Goal: Complete application form

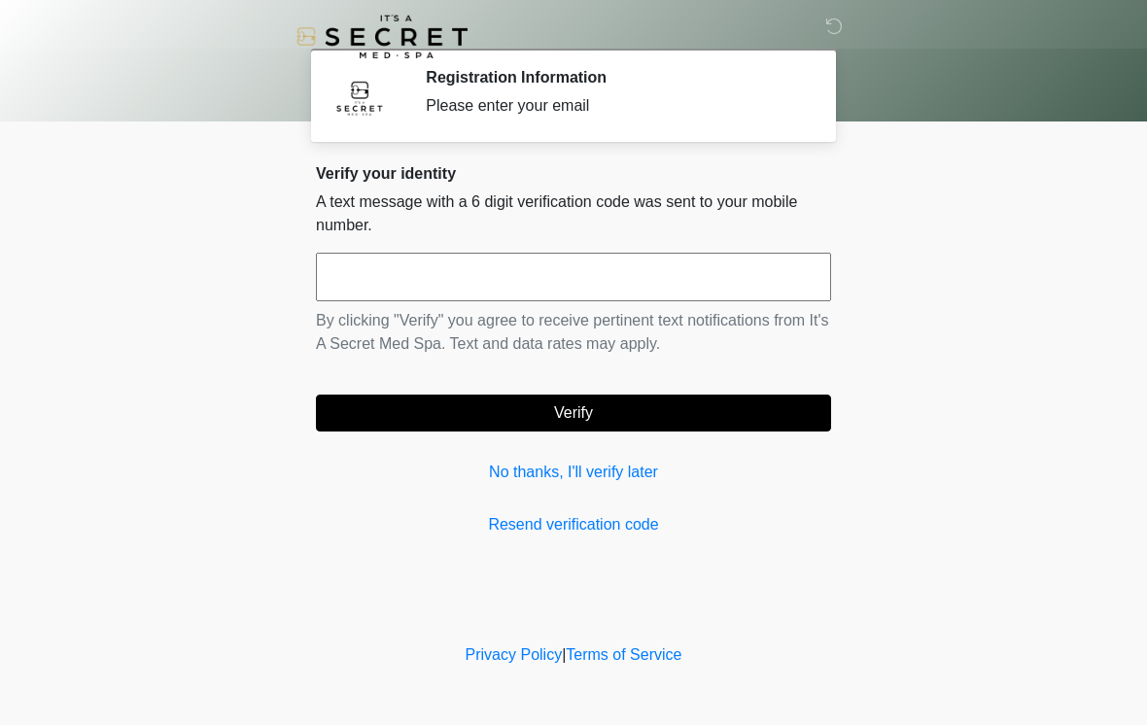
click at [722, 273] on input "text" at bounding box center [573, 277] width 515 height 49
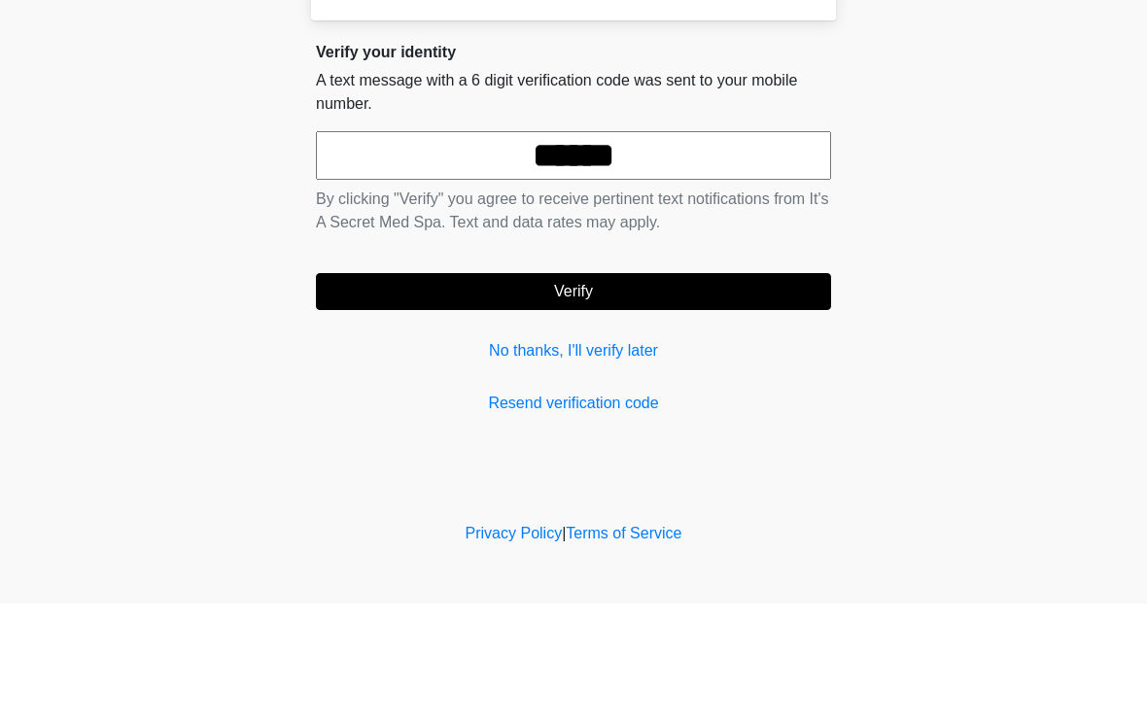
type input "******"
click at [704, 395] on button "Verify" at bounding box center [573, 413] width 515 height 37
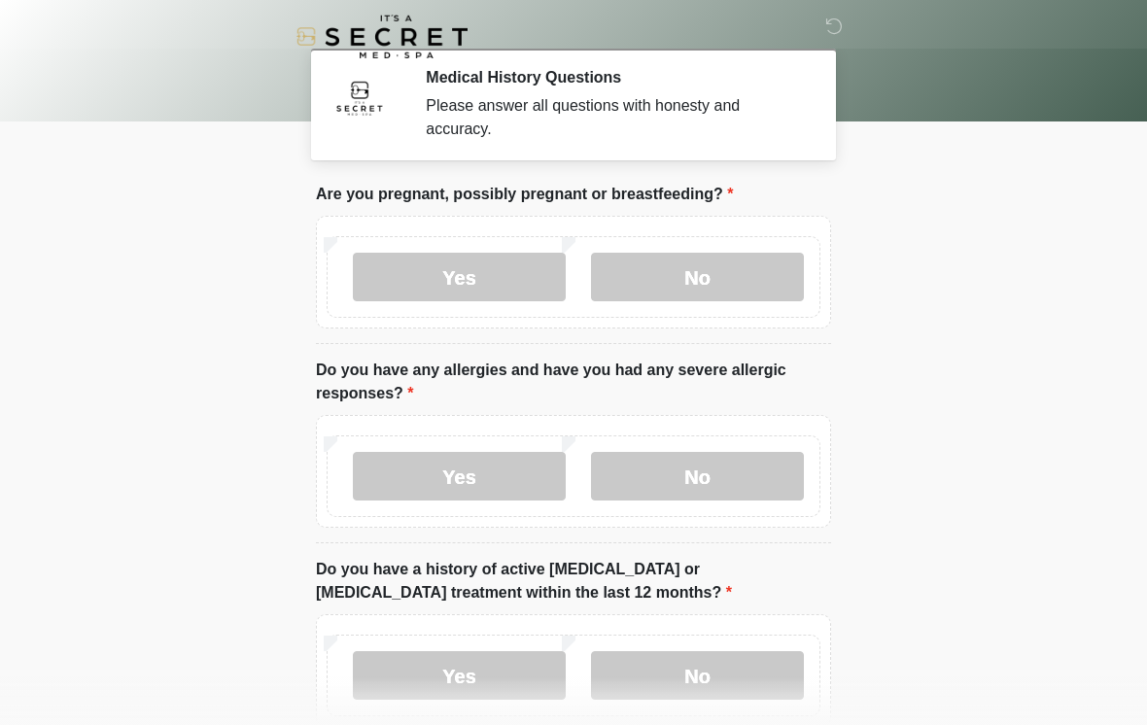
click at [716, 280] on label "No" at bounding box center [697, 277] width 213 height 49
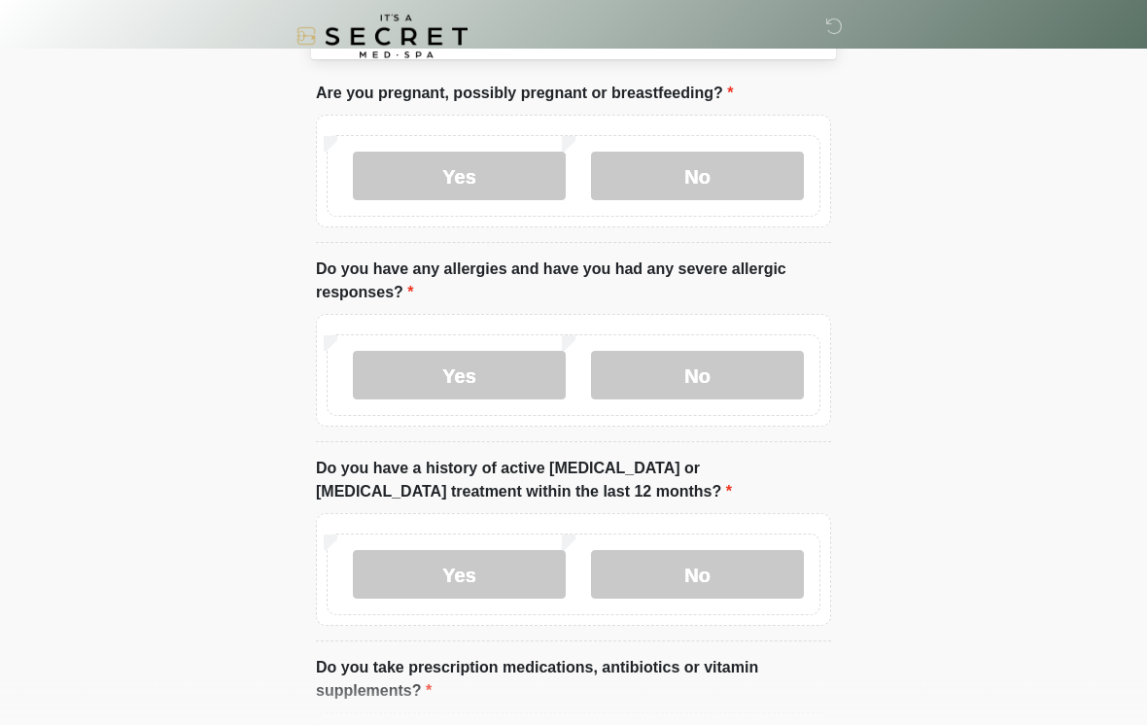
scroll to position [105, 0]
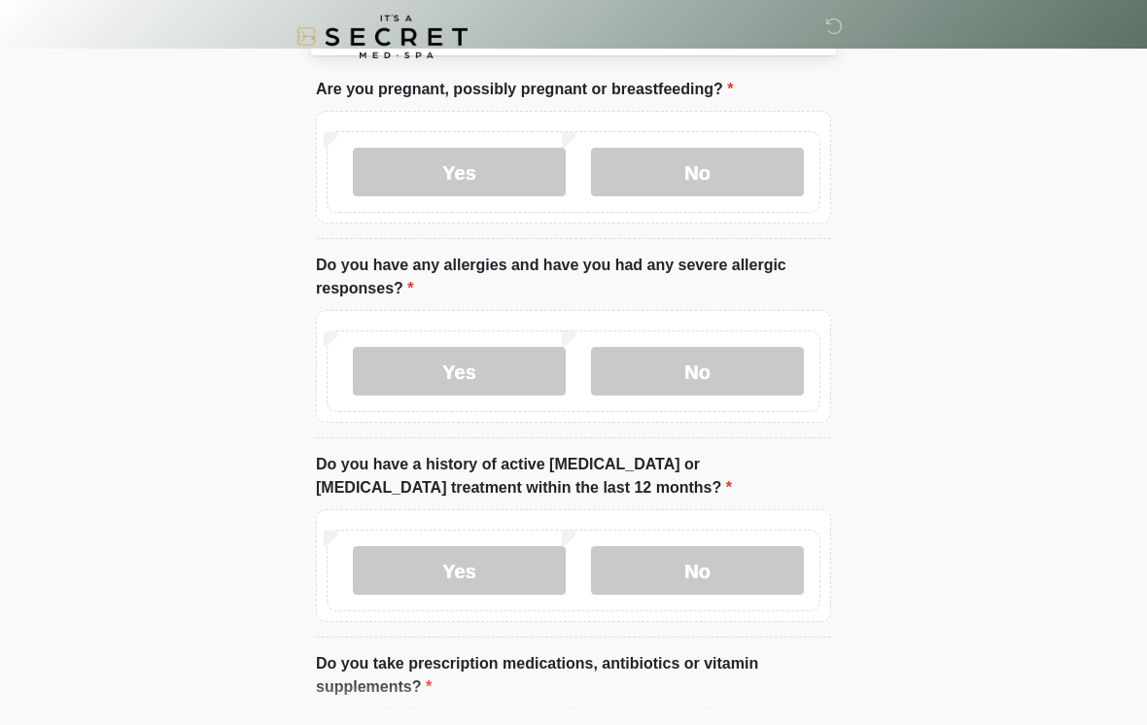
click at [508, 368] on label "Yes" at bounding box center [459, 371] width 213 height 49
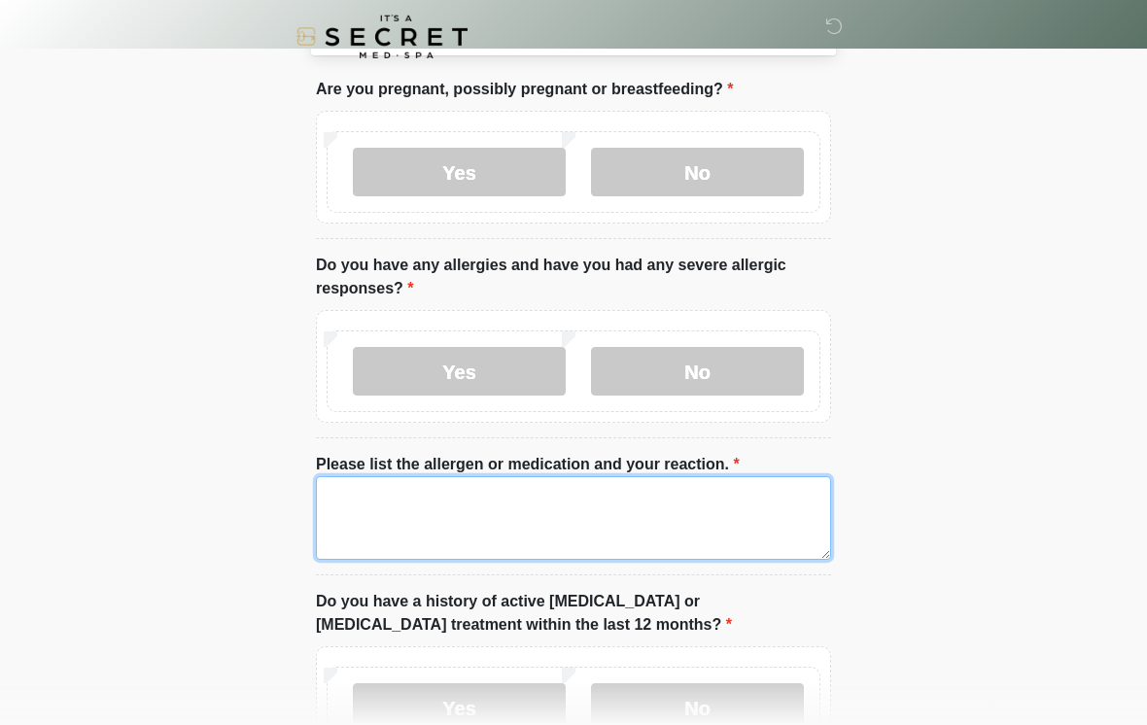
click at [663, 532] on textarea "Please list the allergen or medication and your reaction." at bounding box center [573, 518] width 515 height 84
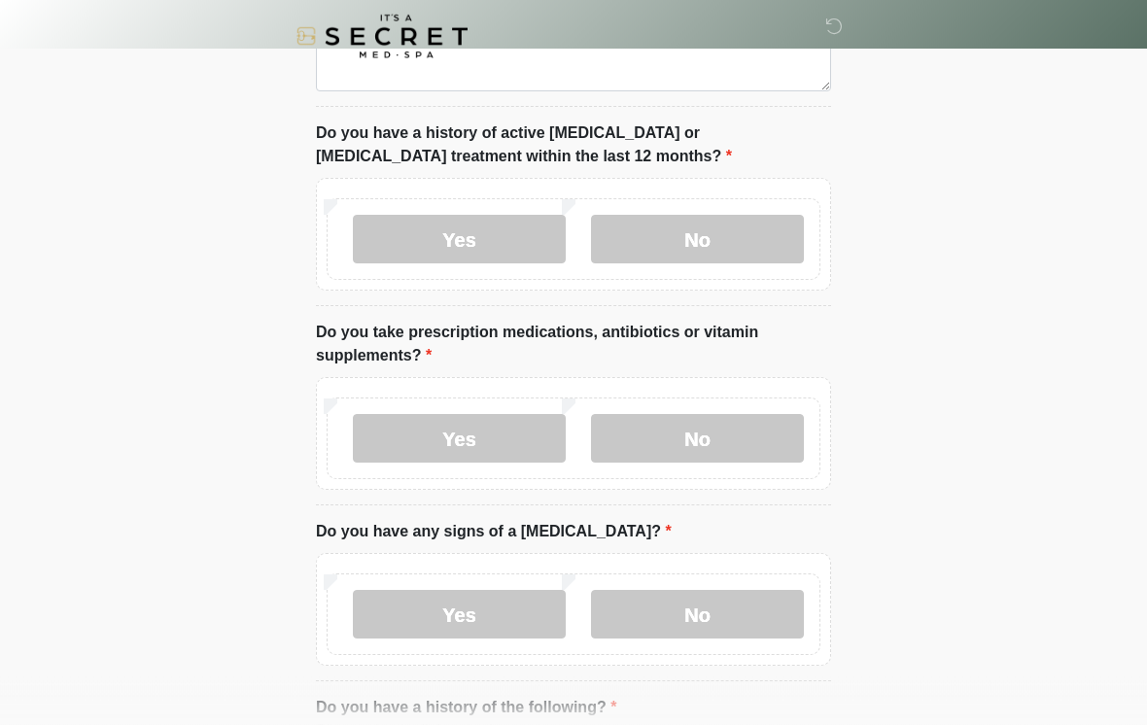
scroll to position [573, 0]
type textarea "**********"
click at [740, 236] on label "No" at bounding box center [697, 239] width 213 height 49
click at [724, 424] on label "No" at bounding box center [697, 438] width 213 height 49
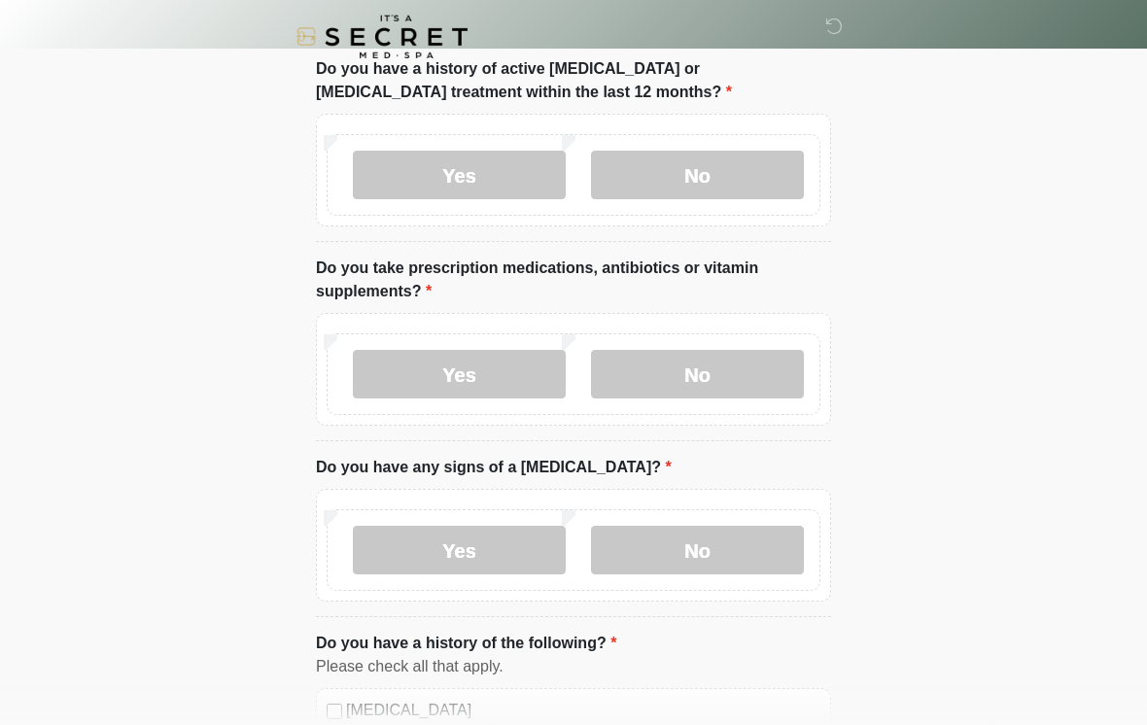
scroll to position [648, 0]
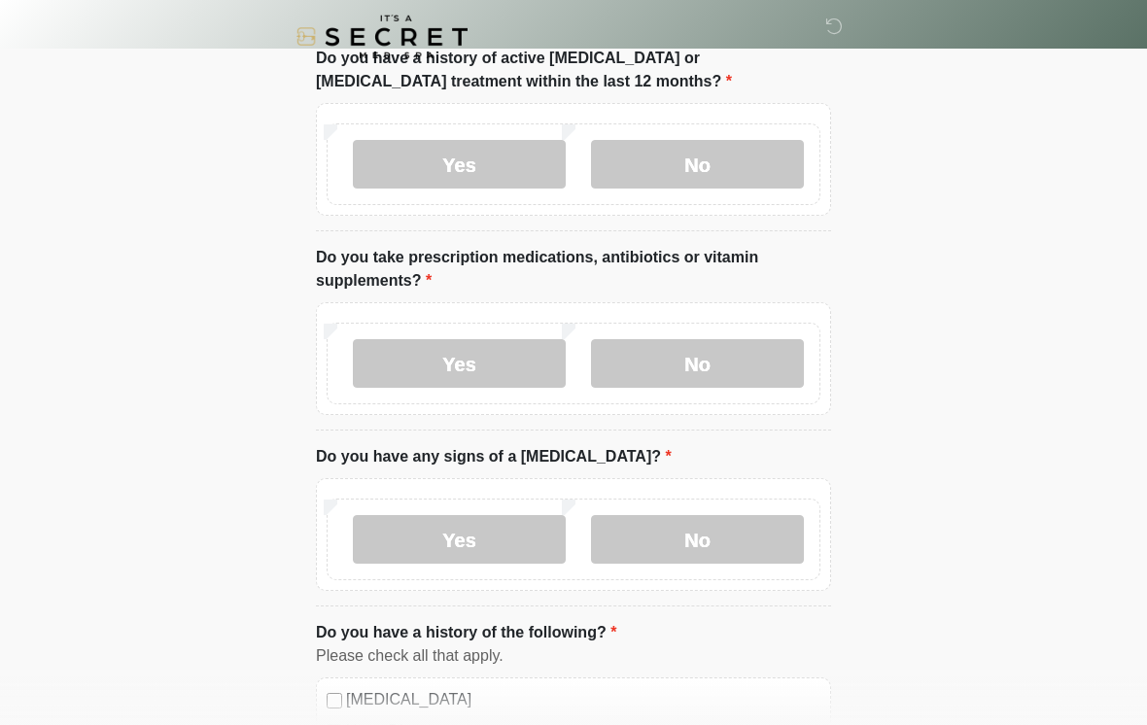
click at [511, 346] on label "Yes" at bounding box center [459, 363] width 213 height 49
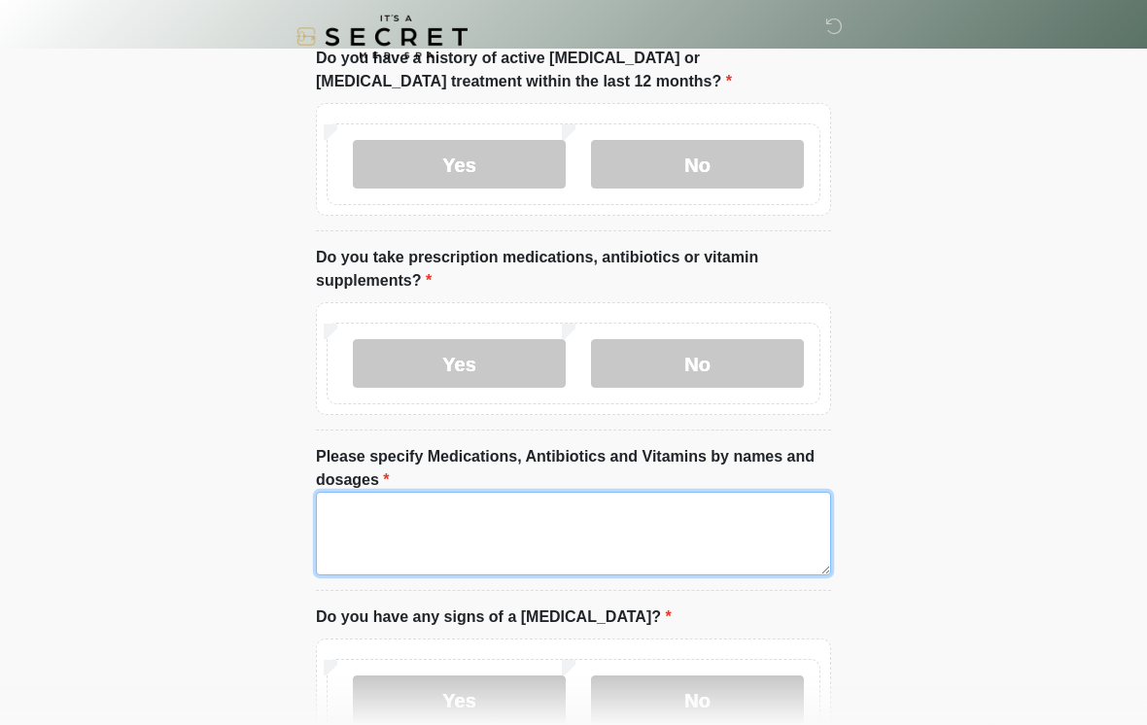
click at [538, 530] on textarea "Please specify Medications, Antibiotics and Vitamins by names and dosages" at bounding box center [573, 534] width 515 height 84
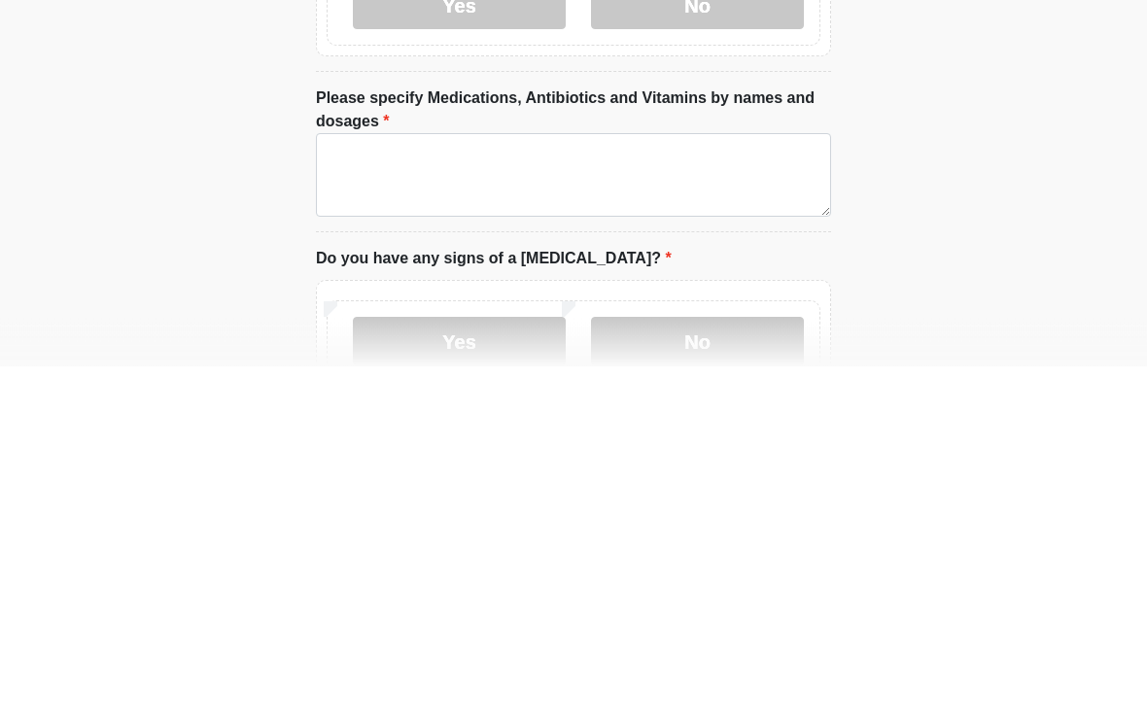
scroll to position [1007, 0]
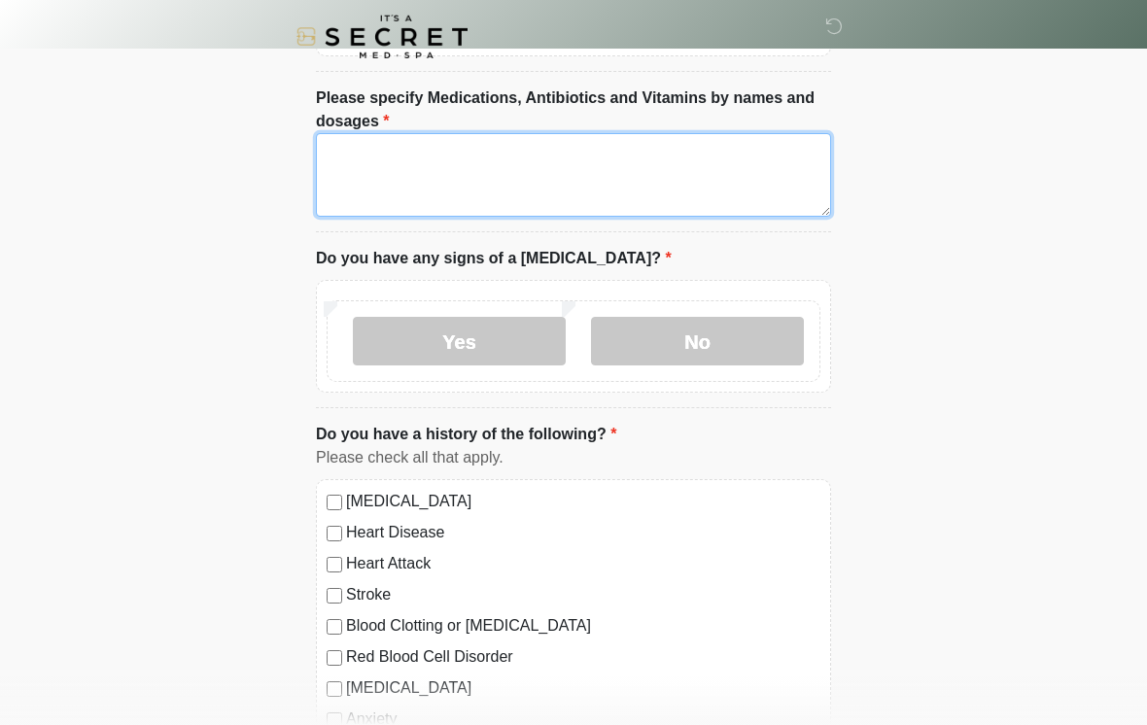
click at [633, 163] on textarea "Please specify Medications, Antibiotics and Vitamins by names and dosages" at bounding box center [573, 175] width 515 height 84
type textarea "**********"
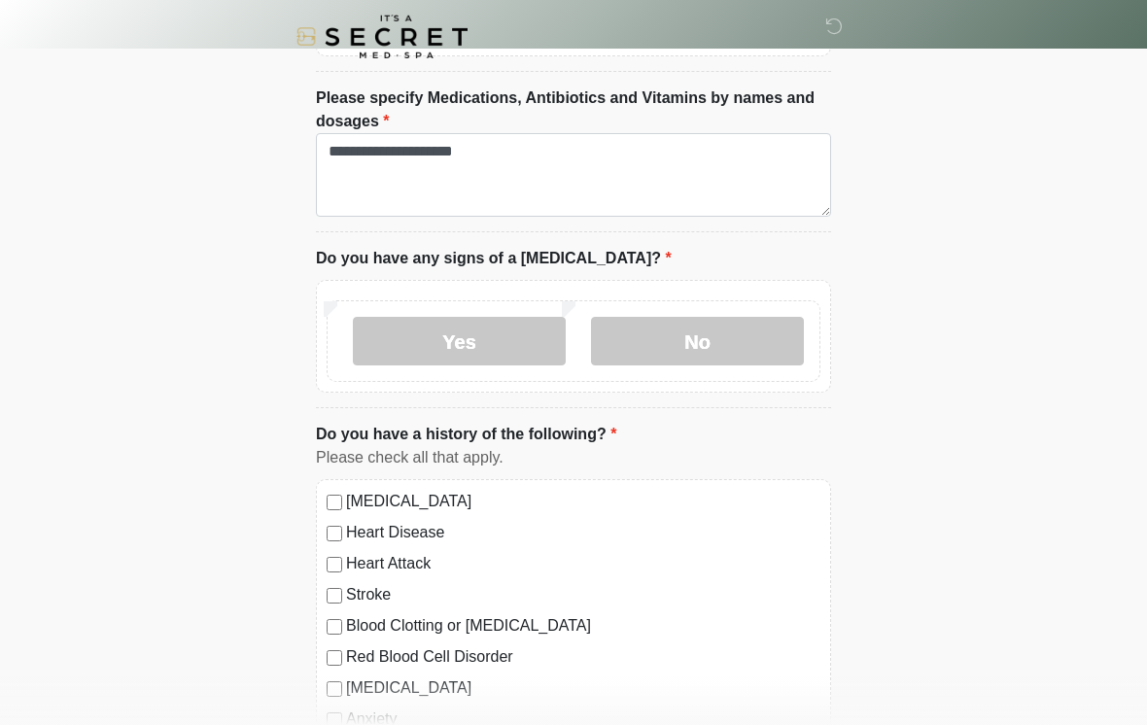
click at [691, 345] on label "No" at bounding box center [697, 341] width 213 height 49
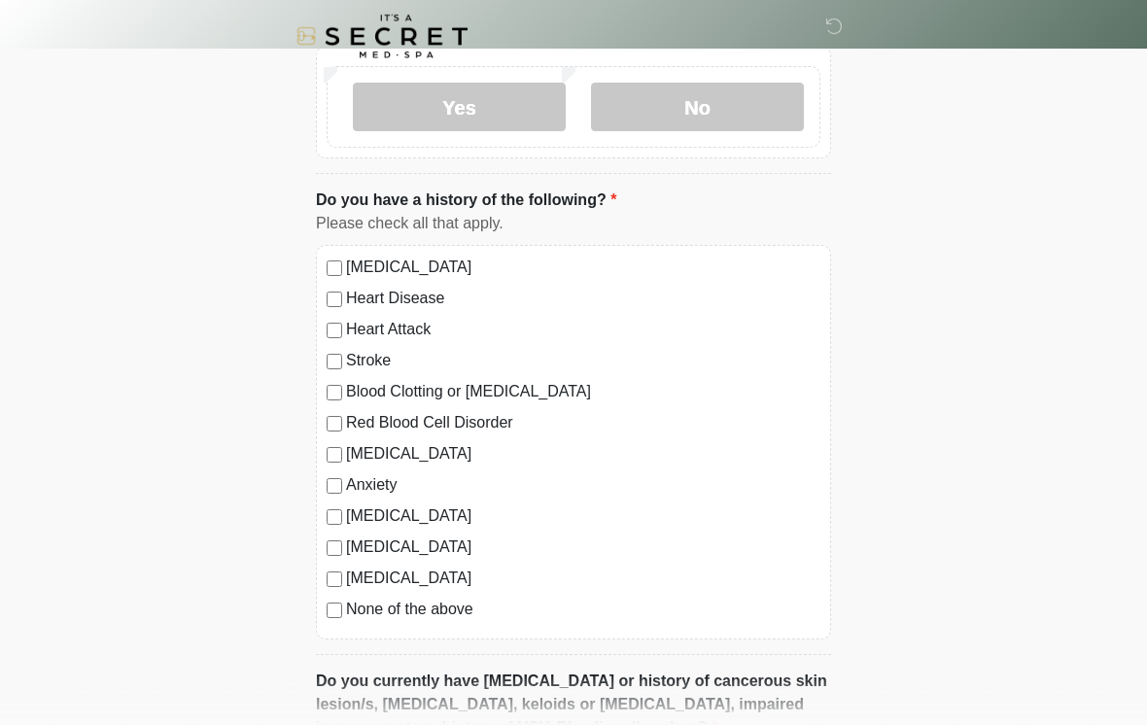
scroll to position [1243, 0]
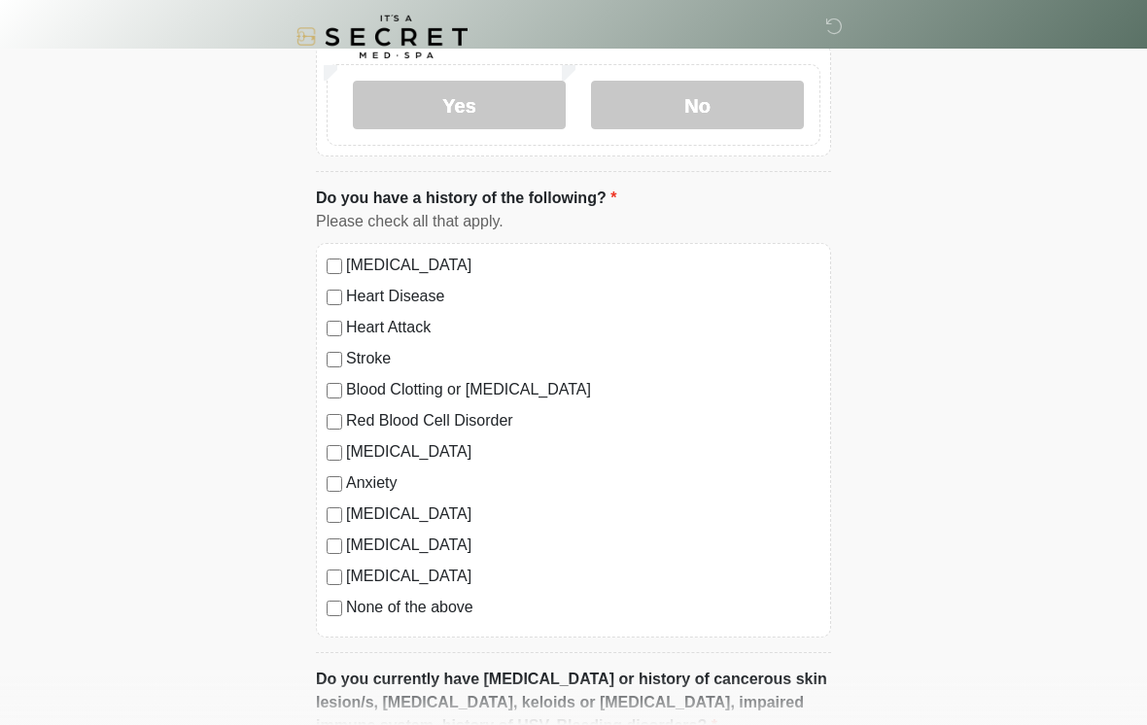
click at [462, 606] on label "None of the above" at bounding box center [583, 607] width 474 height 23
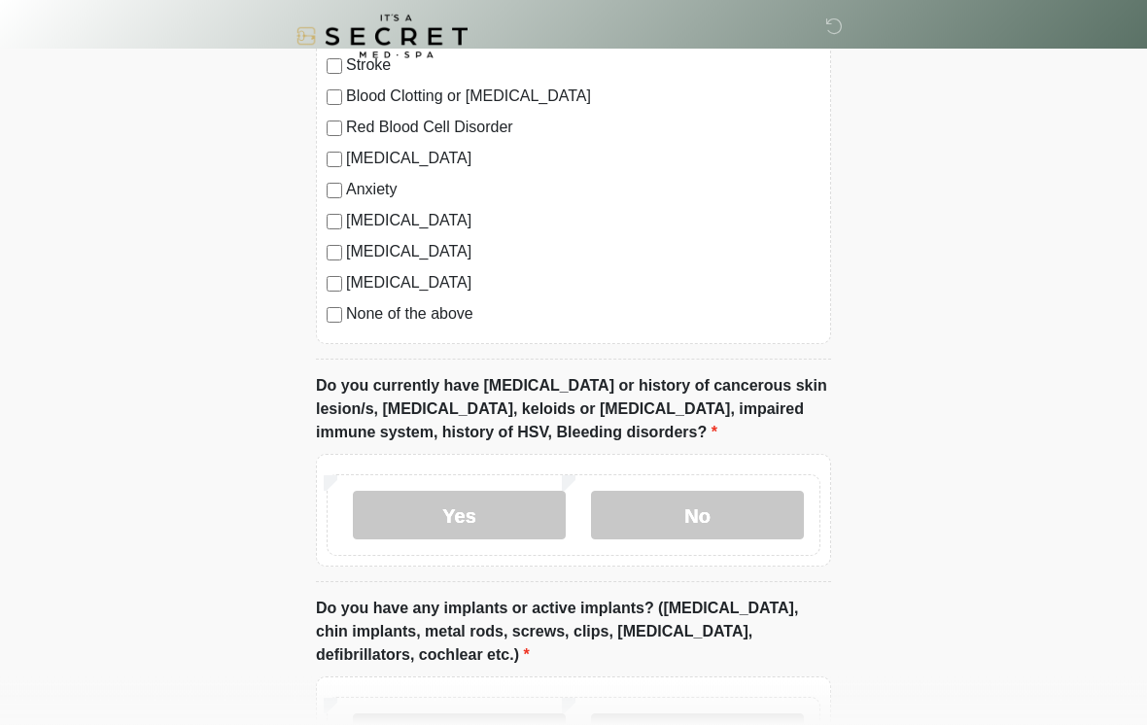
scroll to position [1537, 0]
click at [527, 519] on label "Yes" at bounding box center [459, 515] width 213 height 49
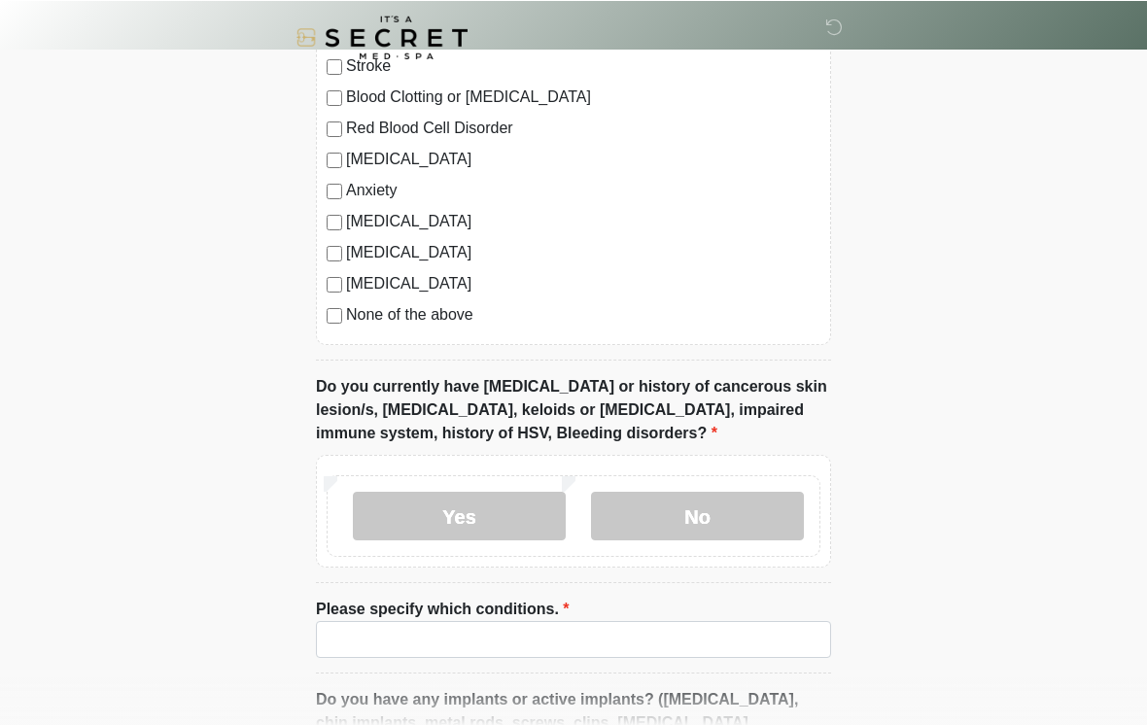
scroll to position [1536, 0]
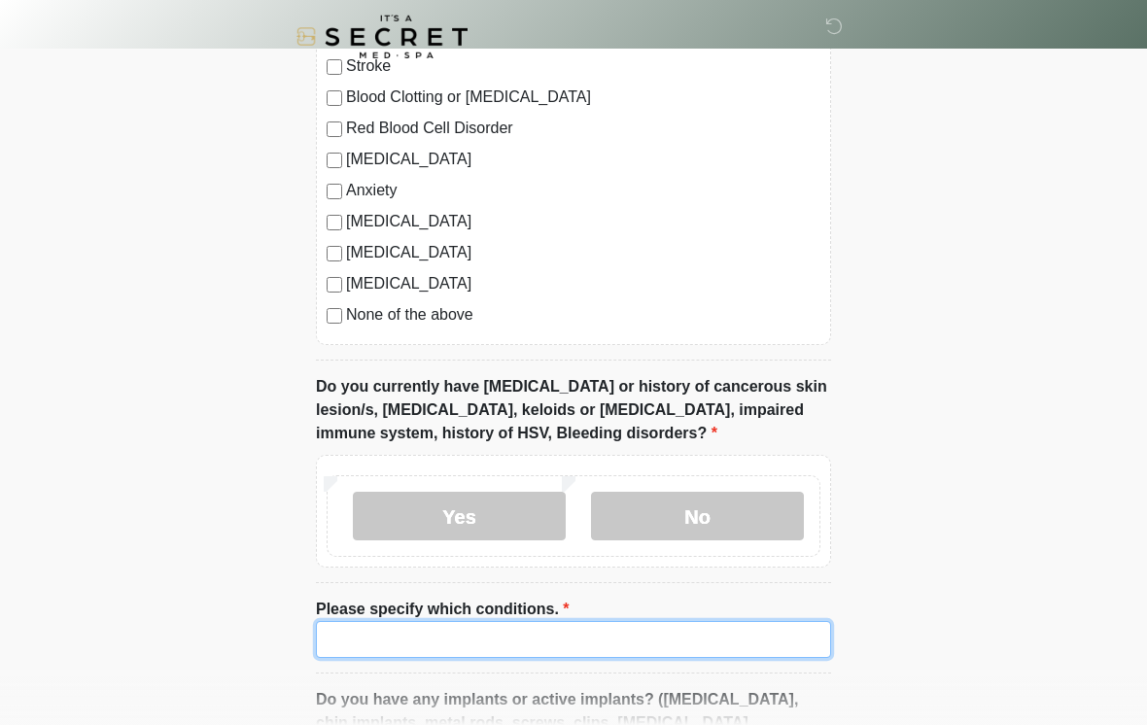
click at [628, 640] on input "Please specify which conditions." at bounding box center [573, 639] width 515 height 37
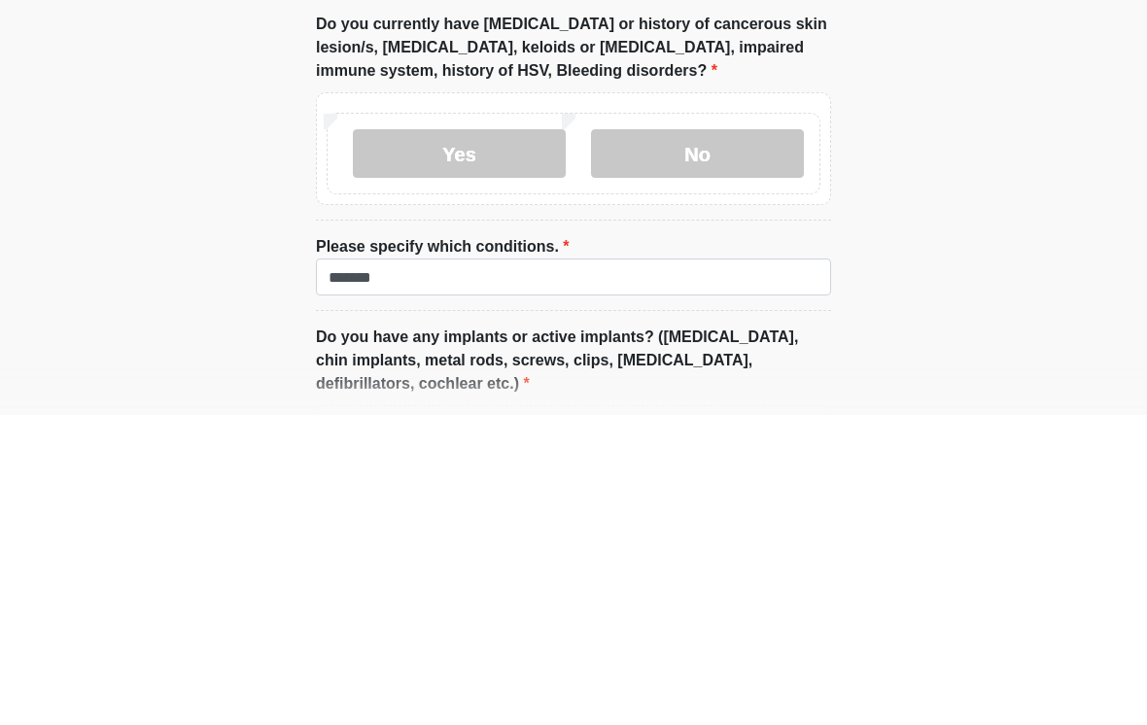
scroll to position [1898, 0]
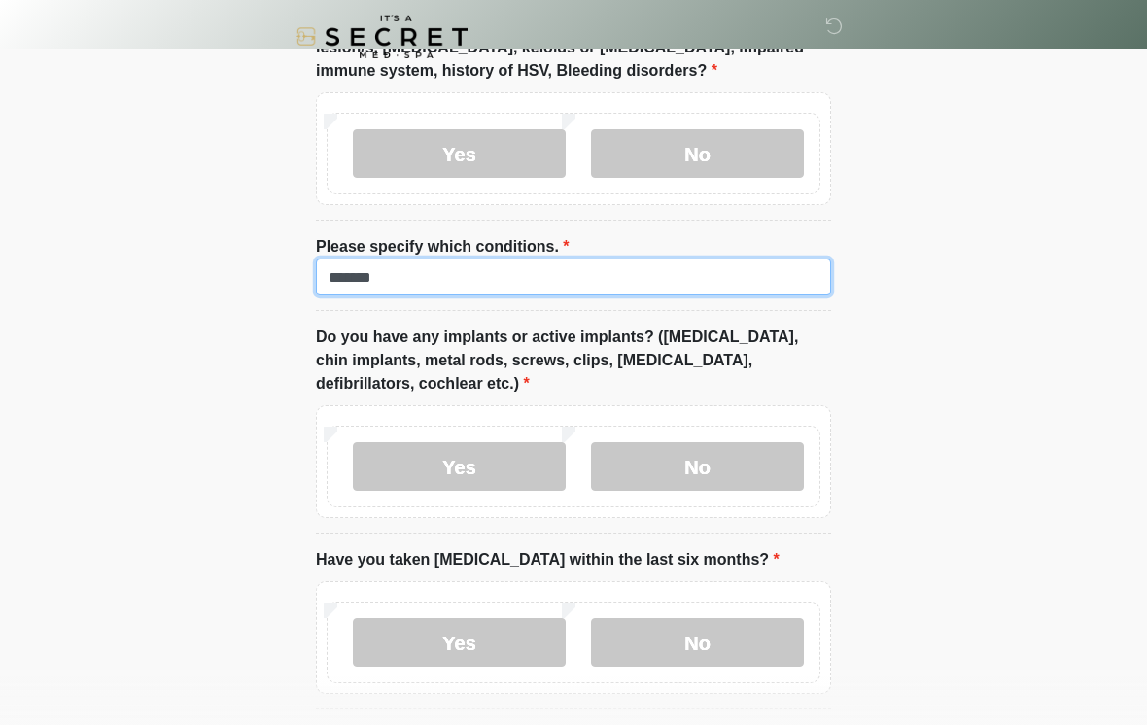
type input "*******"
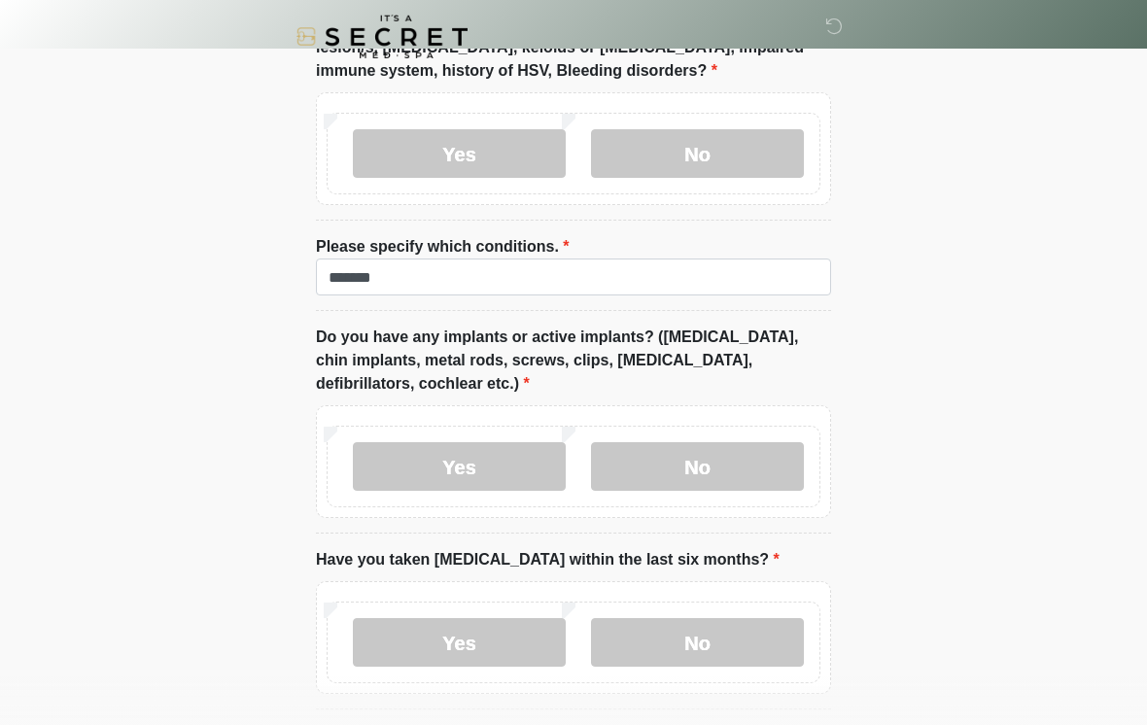
click at [772, 443] on label "No" at bounding box center [697, 466] width 213 height 49
click at [691, 647] on label "No" at bounding box center [697, 642] width 213 height 49
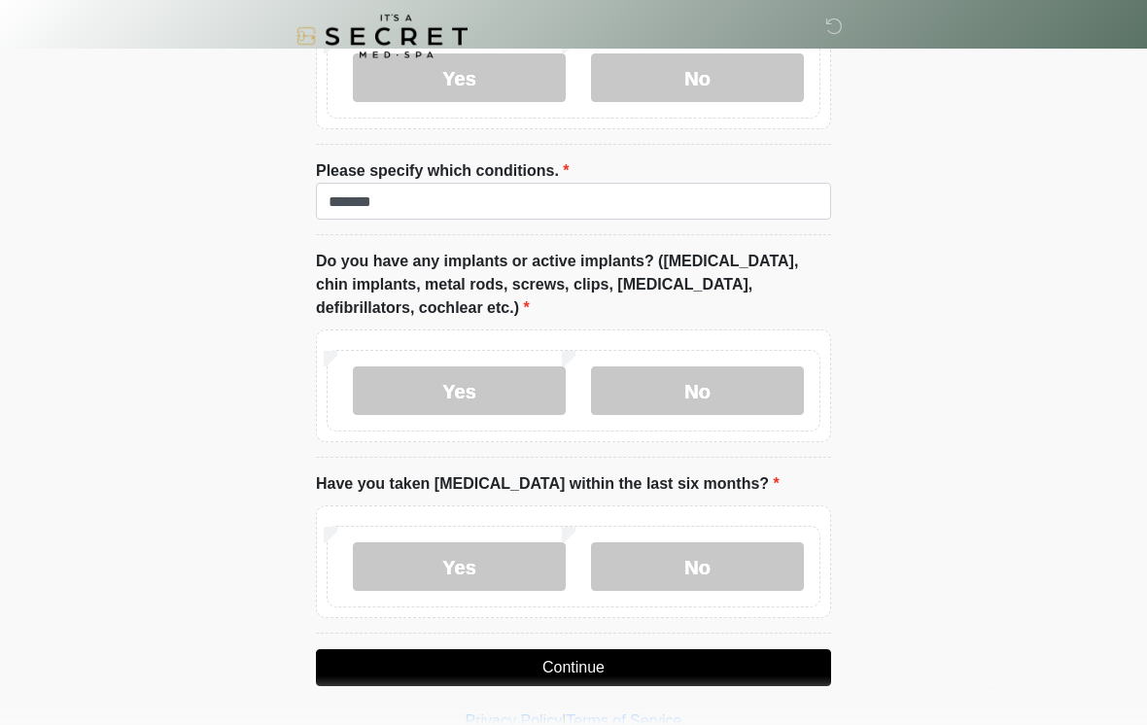
scroll to position [2004, 0]
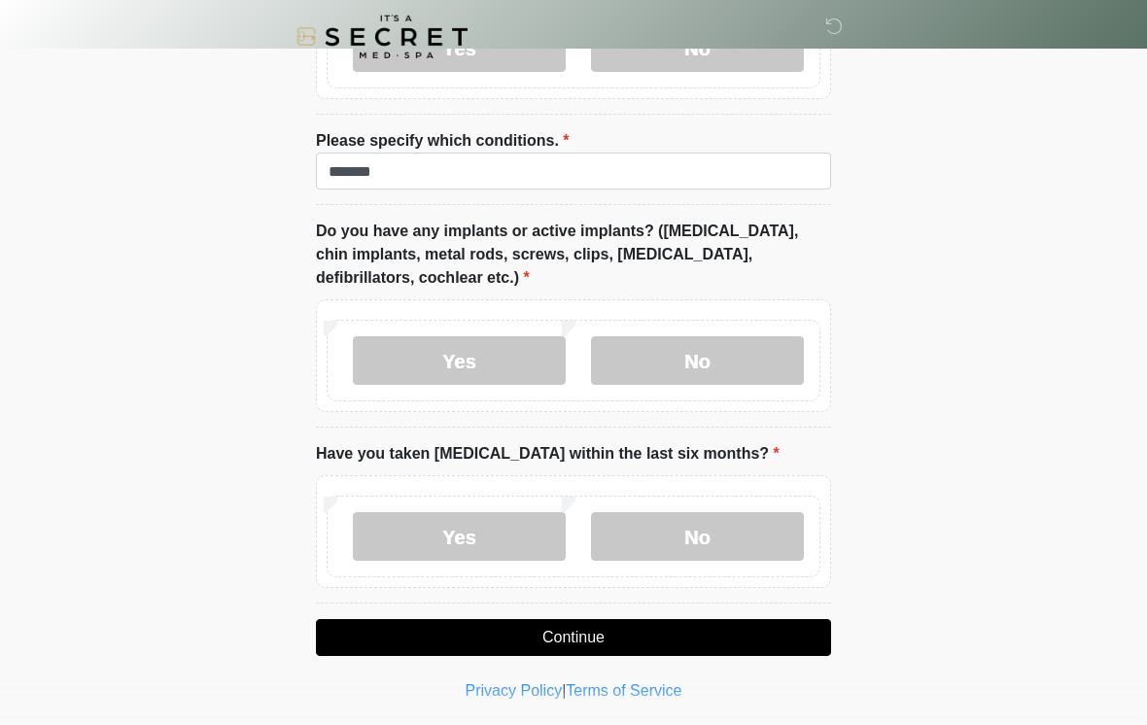
click at [726, 622] on button "Continue" at bounding box center [573, 637] width 515 height 37
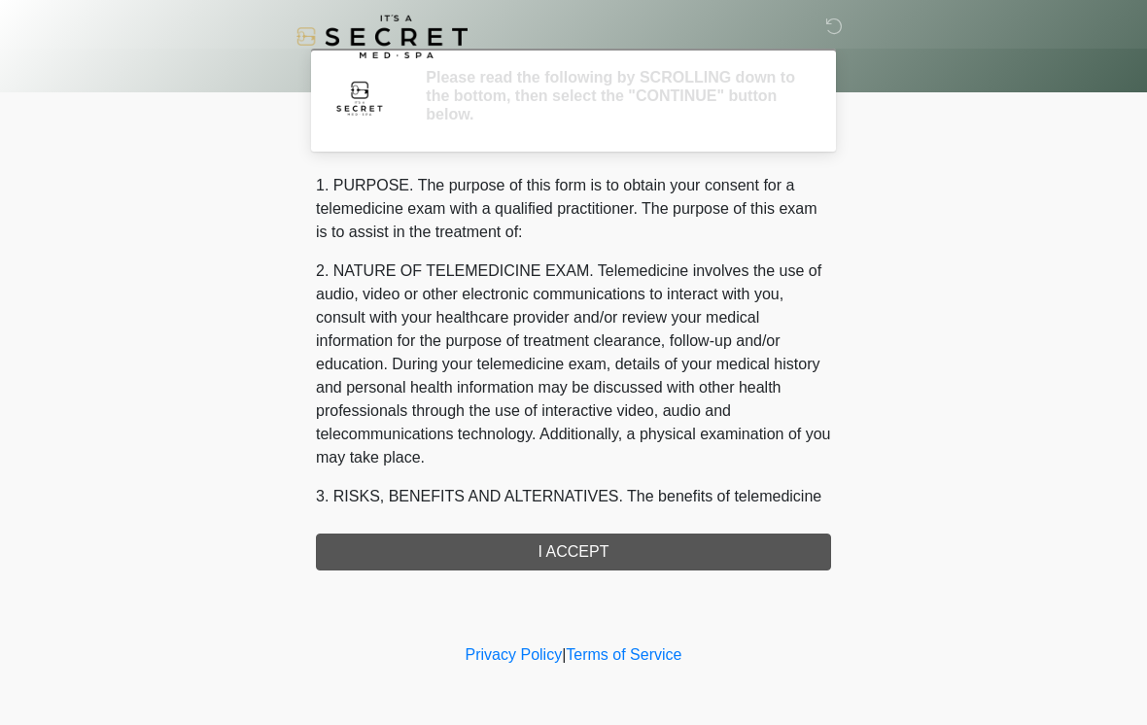
scroll to position [0, 0]
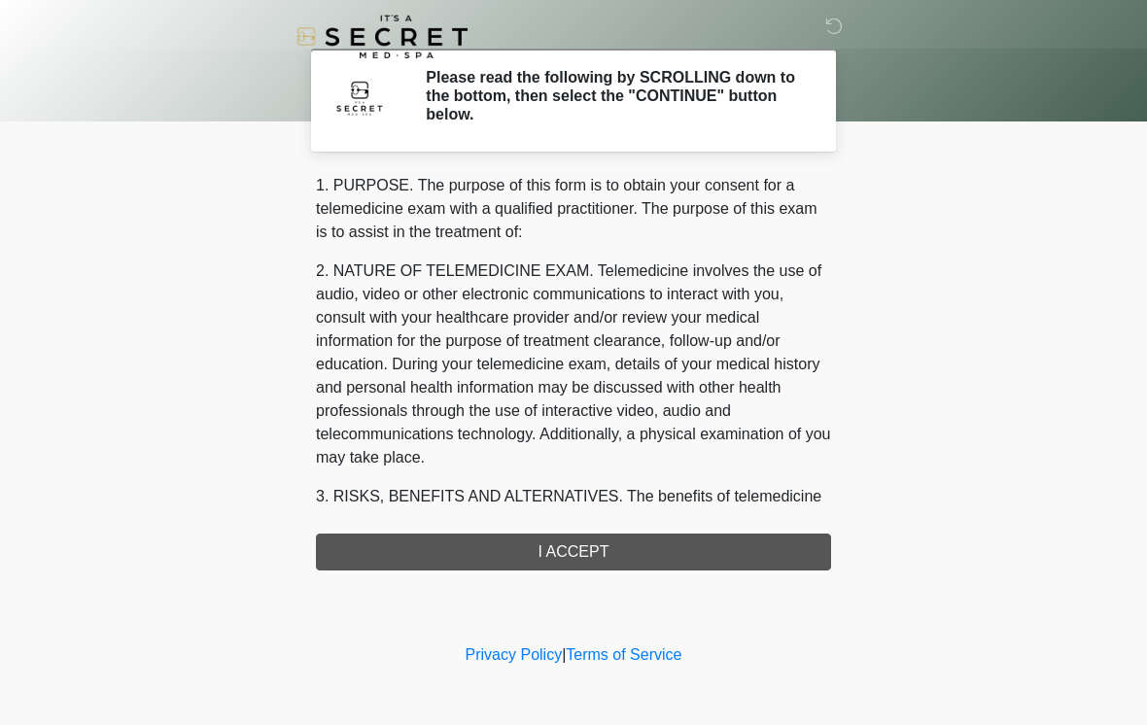
click at [714, 559] on div "1. PURPOSE. The purpose of this form is to obtain your consent for a telemedici…" at bounding box center [573, 372] width 515 height 397
click at [689, 558] on div "1. PURPOSE. The purpose of this form is to obtain your consent for a telemedici…" at bounding box center [573, 372] width 515 height 397
click at [617, 559] on div "1. PURPOSE. The purpose of this form is to obtain your consent for a telemedici…" at bounding box center [573, 372] width 515 height 397
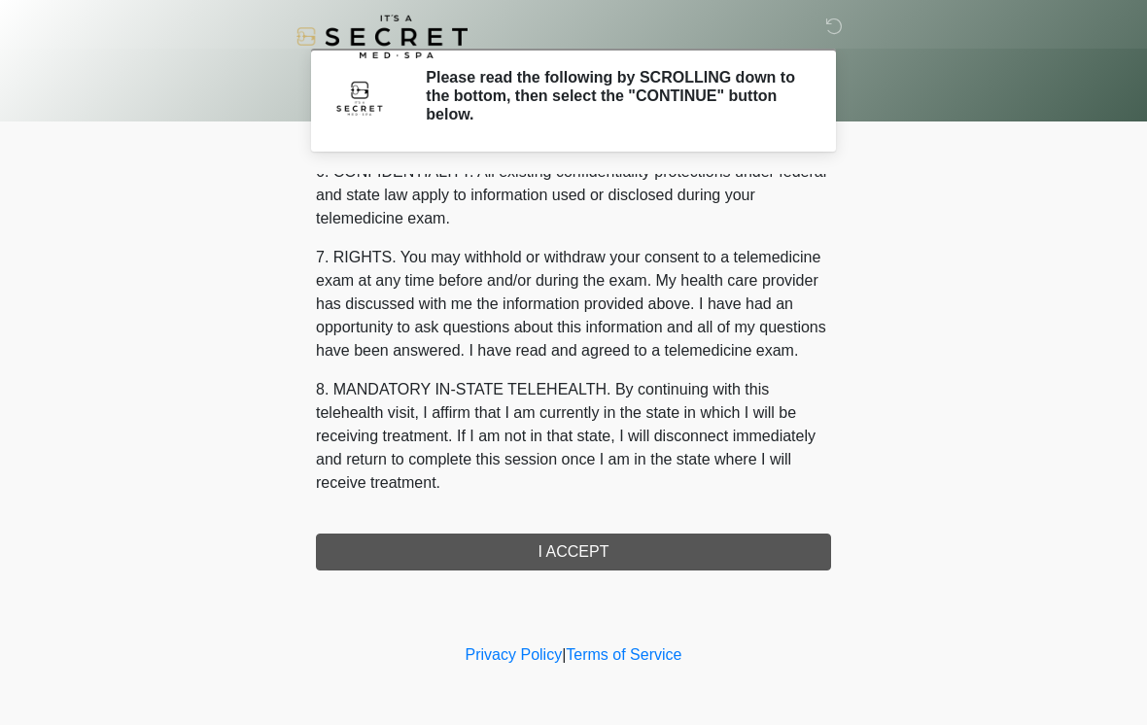
click at [591, 537] on button "I ACCEPT" at bounding box center [573, 552] width 515 height 37
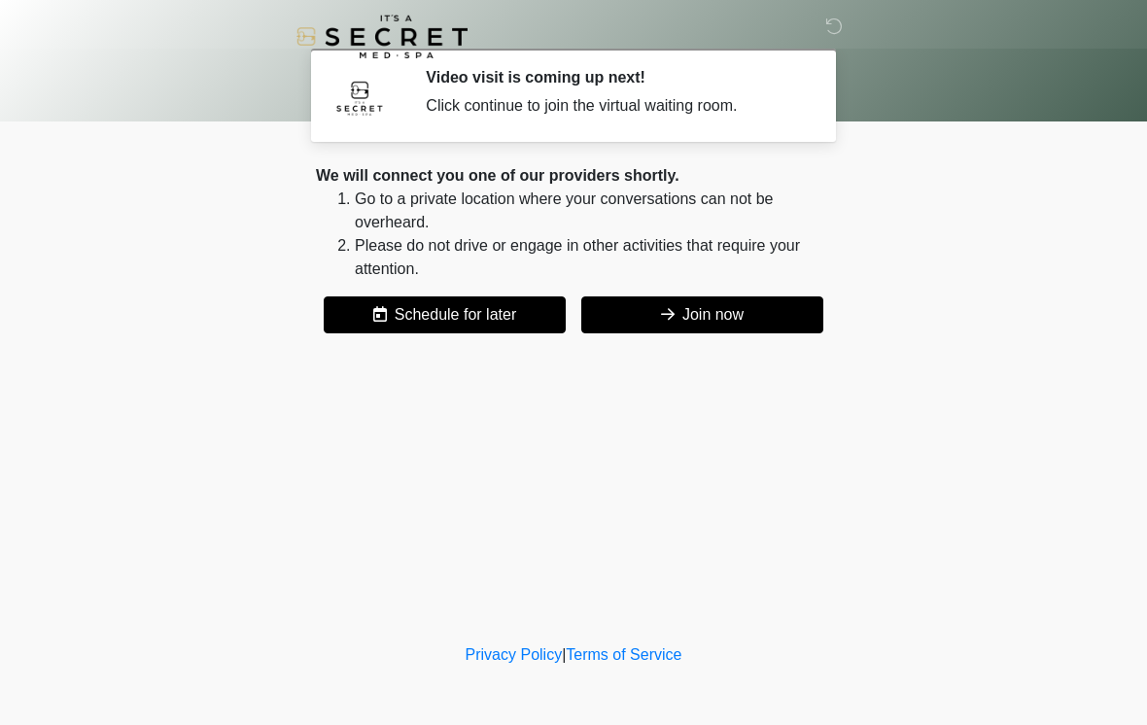
click at [696, 305] on button "Join now" at bounding box center [702, 314] width 242 height 37
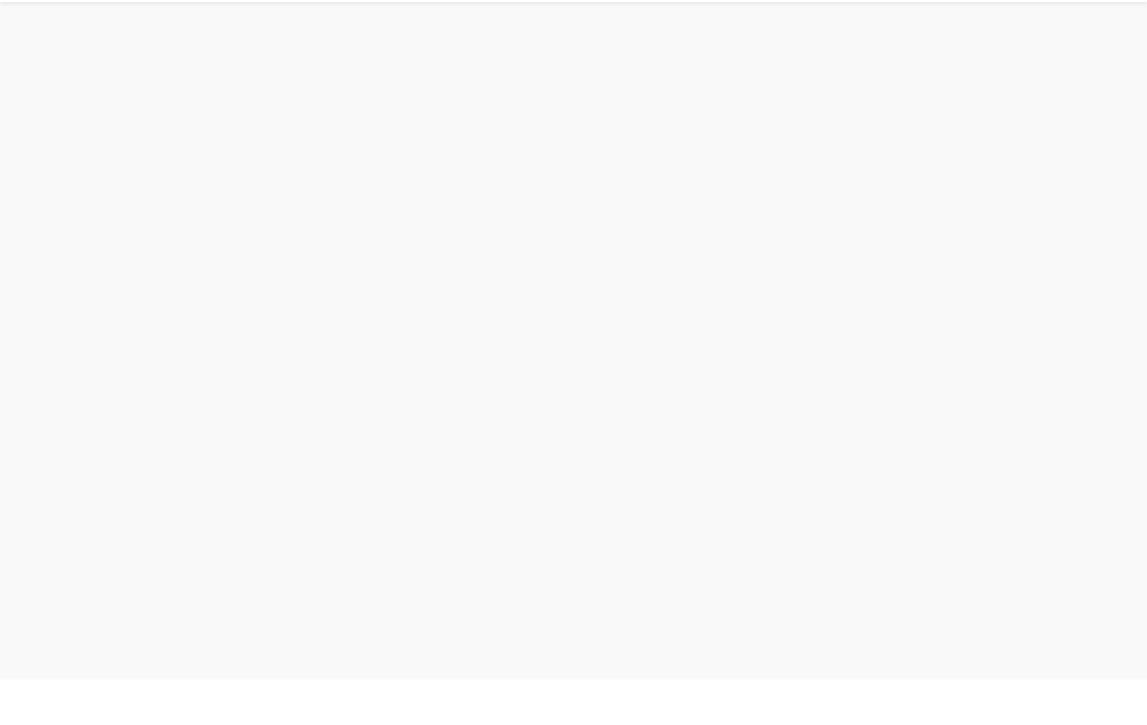
scroll to position [6, 0]
